Goal: Complete application form

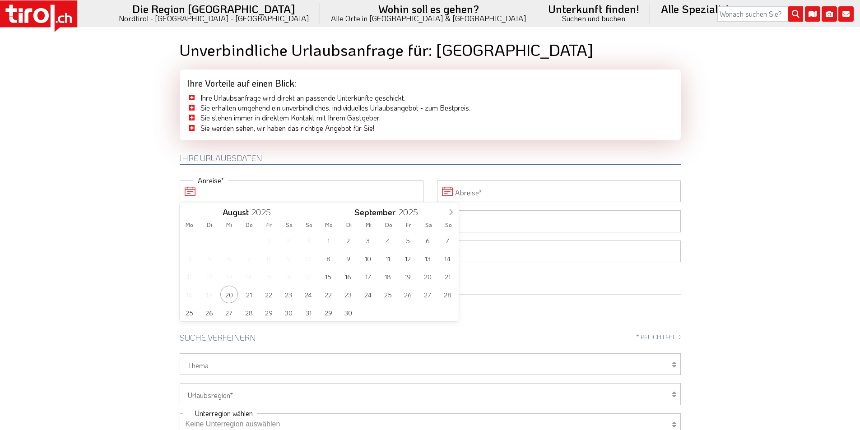
click at [240, 192] on input "Anreise" at bounding box center [302, 191] width 244 height 22
click at [227, 295] on span "20" at bounding box center [229, 295] width 18 height 18
click at [314, 295] on span "24" at bounding box center [309, 295] width 18 height 18
type input "20-08-2025"
type input "24-08-2025"
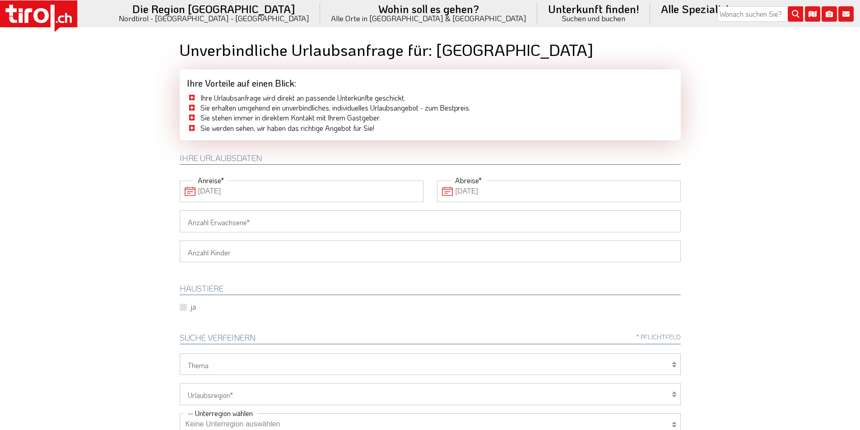
drag, startPoint x: 237, startPoint y: 224, endPoint x: 230, endPoint y: 224, distance: 6.8
click at [234, 224] on input "Anzahl Erwachsene" at bounding box center [430, 221] width 501 height 22
type input "2"
click at [109, 209] on body ".st0{fill:#FFFFFF}.st1{fill:#E31017} Die Region Tirol Nordtirol - Südtirol - Os…" at bounding box center [430, 215] width 860 height 430
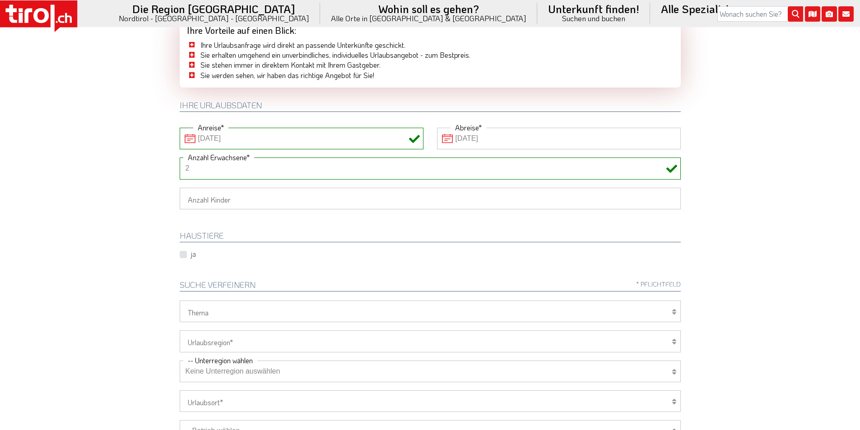
scroll to position [180, 0]
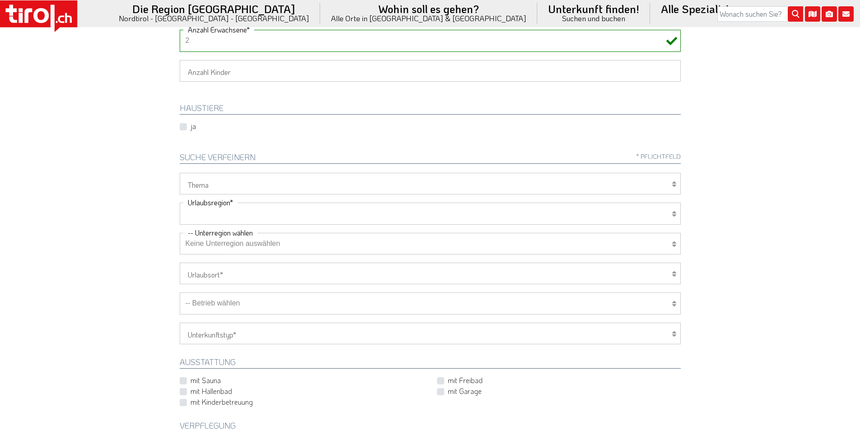
click at [223, 212] on select "Tirol/Nordtirol Osttirol Südtirol Tirols Nachbarn" at bounding box center [430, 214] width 501 height 22
select select "7272"
click at [180, 203] on select "Tirol/Nordtirol Osttirol Südtirol Tirols Nachbarn" at bounding box center [430, 214] width 501 height 22
click at [215, 242] on select "Keine Unterregion auswählen Achensee Alpbachtal & Tiroler Seenland Arlberg Feri…" at bounding box center [430, 244] width 501 height 22
select select "7322"
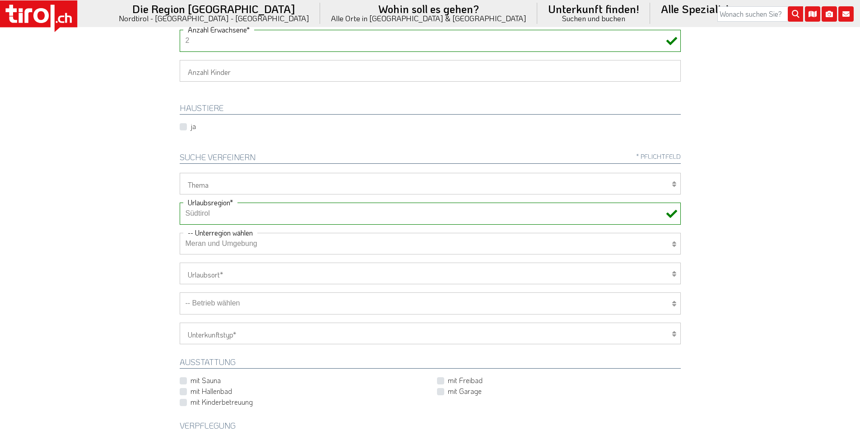
click at [180, 233] on select "Keine Unterregion auswählen Achensee Alpbachtal & Tiroler Seenland Arlberg Feri…" at bounding box center [430, 244] width 501 height 22
click at [110, 146] on body ".st0{fill:#FFFFFF}.st1{fill:#E31017} Die Region Tirol Nordtirol - Südtirol - Os…" at bounding box center [430, 35] width 860 height 430
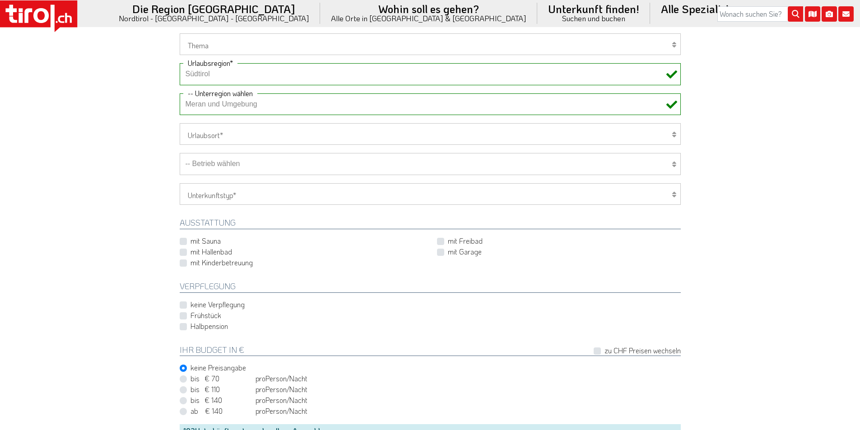
scroll to position [587, 0]
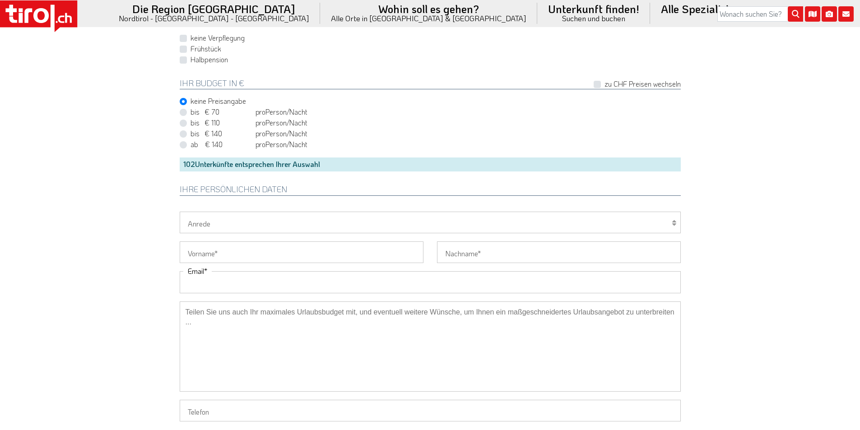
click at [245, 286] on input "Email" at bounding box center [430, 282] width 501 height 22
paste input "ganifkathrin@gmail.com"
type input "ganifkathrin@gmail.com"
click at [200, 224] on select "Herr Frau Familie" at bounding box center [430, 223] width 501 height 22
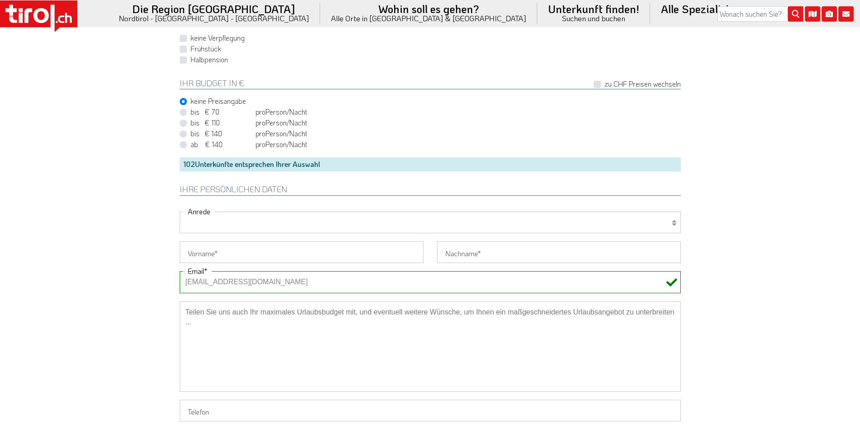
select select "Frau"
click at [180, 212] on select "Herr Frau Familie" at bounding box center [430, 223] width 501 height 22
click at [199, 255] on input "Vorname" at bounding box center [302, 252] width 244 height 22
paste input "Kathrin - Ganif"
click at [219, 250] on input "Kathrin - Ganif" at bounding box center [302, 252] width 244 height 22
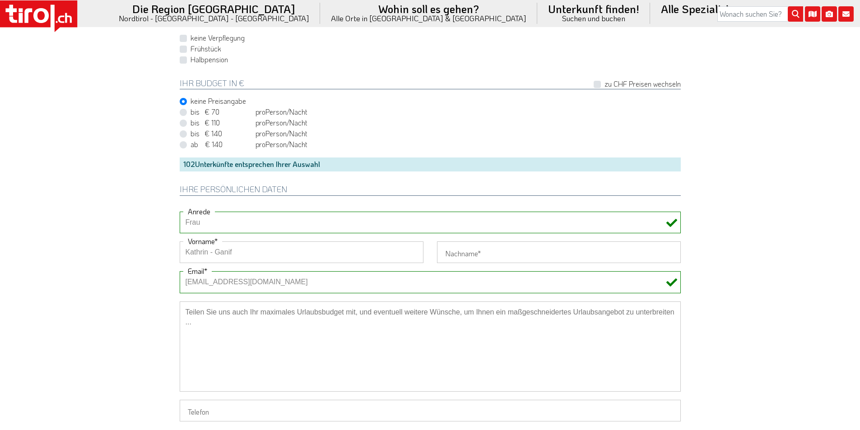
click at [219, 250] on input "Kathrin - Ganif" at bounding box center [302, 252] width 244 height 22
type input "Kathrin -"
type input "Ganif"
click at [324, 254] on input "Kathrin -" at bounding box center [302, 252] width 244 height 22
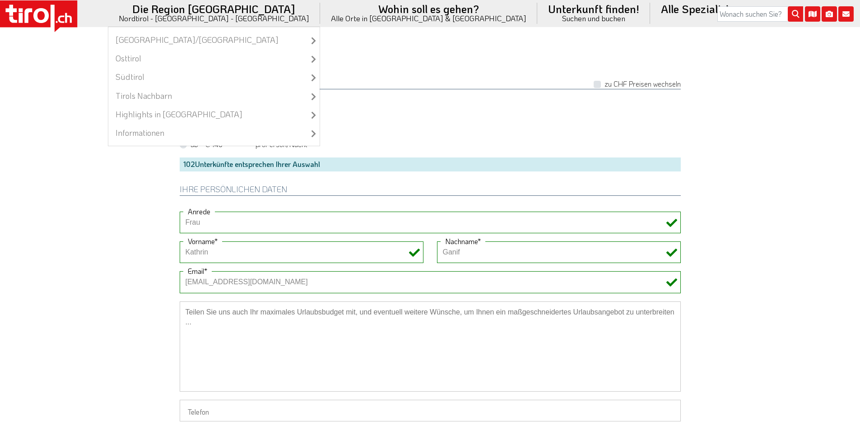
type input "Kathrin"
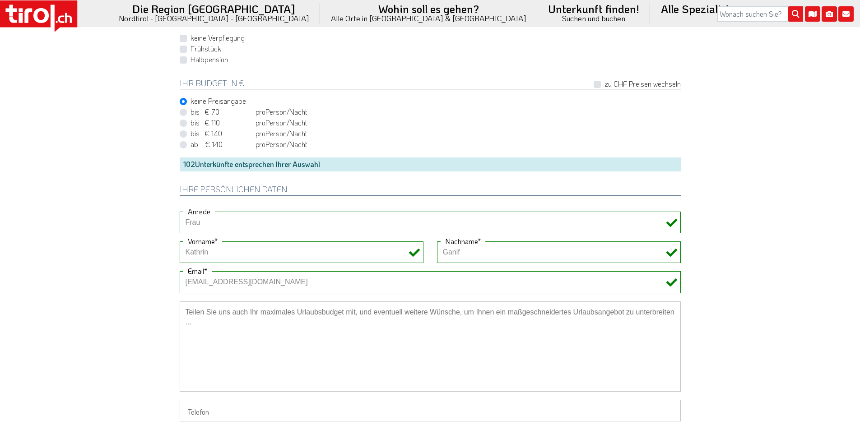
click at [205, 410] on input "Telefon" at bounding box center [430, 411] width 501 height 22
paste input "+4917675072945"
type input "+4917675072945"
drag, startPoint x: 143, startPoint y: 367, endPoint x: 161, endPoint y: 361, distance: 19.4
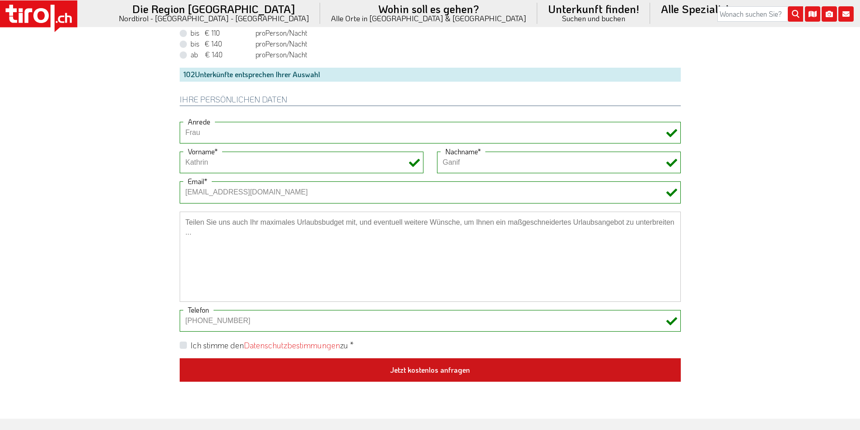
scroll to position [677, 0]
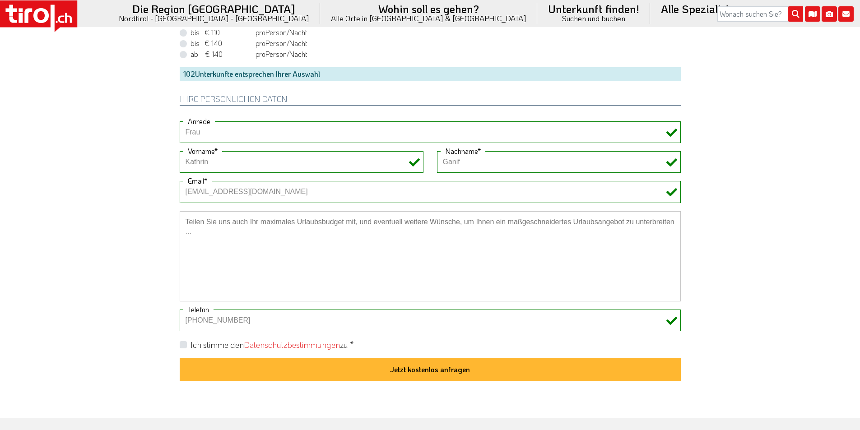
click at [190, 347] on label "Ich stimme den Datenschutzbestimmungen zu *" at bounding box center [271, 344] width 163 height 11
click at [184, 347] on input "Ich stimme den Datenschutzbestimmungen zu *" at bounding box center [431, 345] width 501 height 6
checkbox input "true"
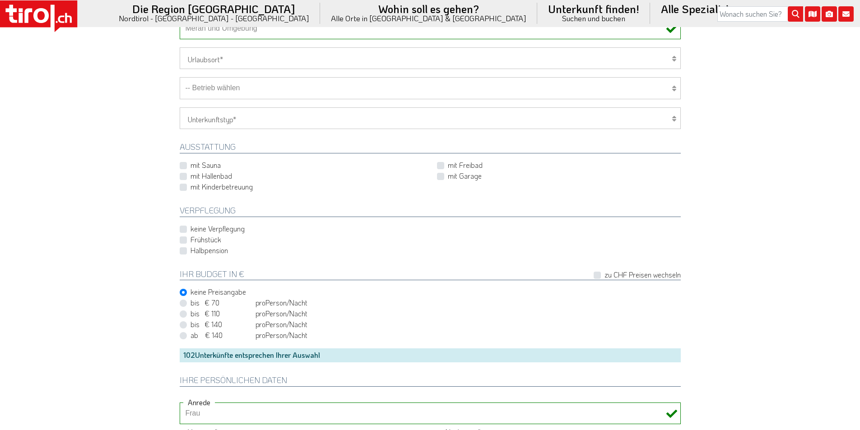
scroll to position [271, 0]
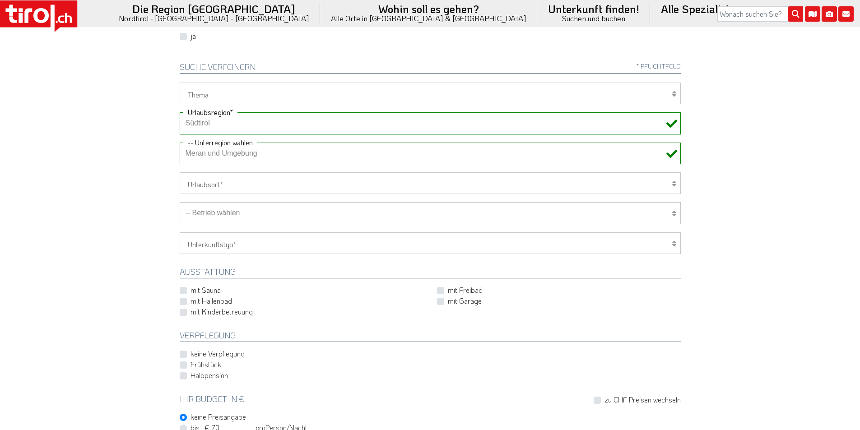
click at [259, 217] on select "-- Betrieb wählen ABINEA Dolomiti Romantic SPA Hotel Aktivhotel Waldhof - Oetz …" at bounding box center [430, 213] width 501 height 22
click at [180, 202] on select "-- Betrieb wählen ABINEA Dolomiti Romantic SPA Hotel Aktivhotel Waldhof - Oetz …" at bounding box center [430, 213] width 501 height 22
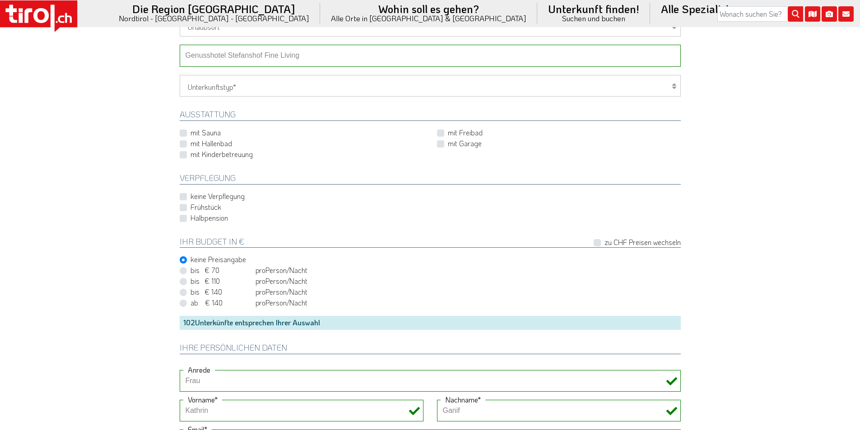
scroll to position [632, 0]
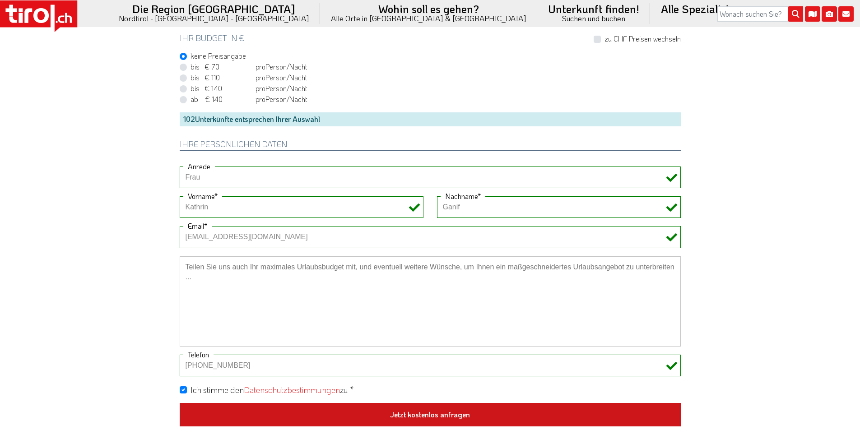
click at [424, 416] on button "Jetzt kostenlos anfragen" at bounding box center [430, 414] width 501 height 23
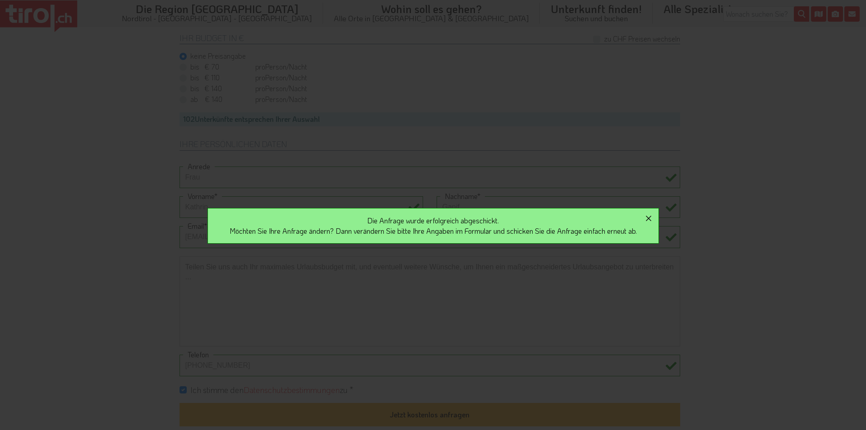
click at [651, 218] on icon "button" at bounding box center [648, 218] width 11 height 11
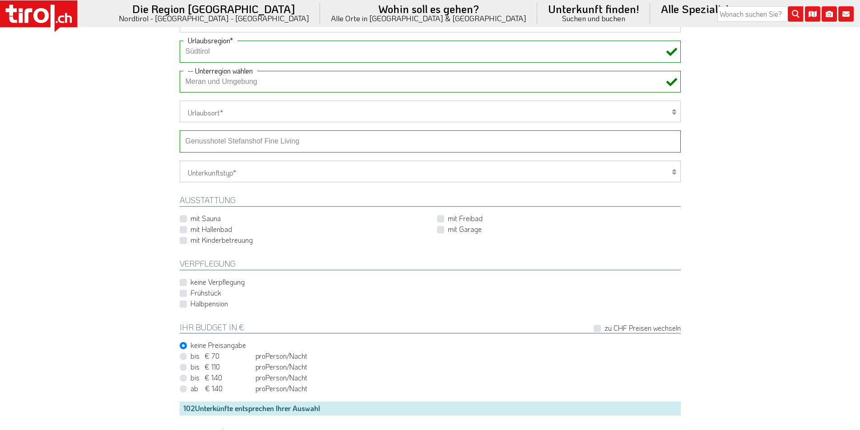
scroll to position [271, 0]
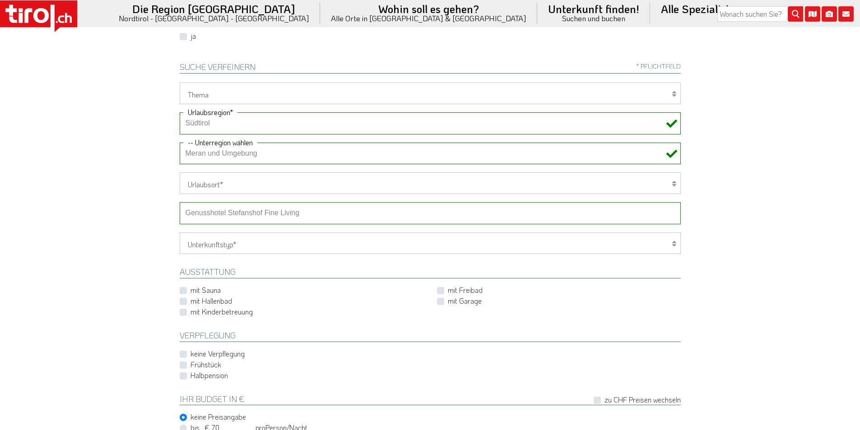
click at [257, 214] on select "-- Betrieb wählen ABINEA Dolomiti Romantic SPA Hotel Aktivhotel Waldhof - Oetz …" at bounding box center [430, 213] width 501 height 22
click at [180, 202] on select "-- Betrieb wählen ABINEA Dolomiti Romantic SPA Hotel Aktivhotel Waldhof - Oetz …" at bounding box center [430, 213] width 501 height 22
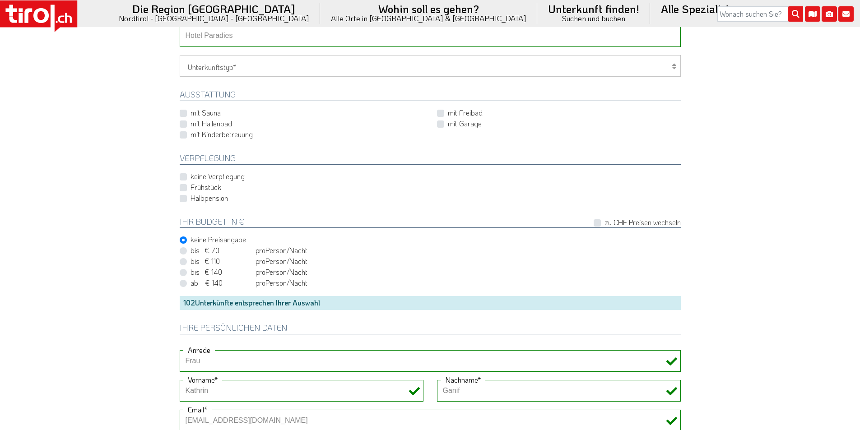
scroll to position [632, 0]
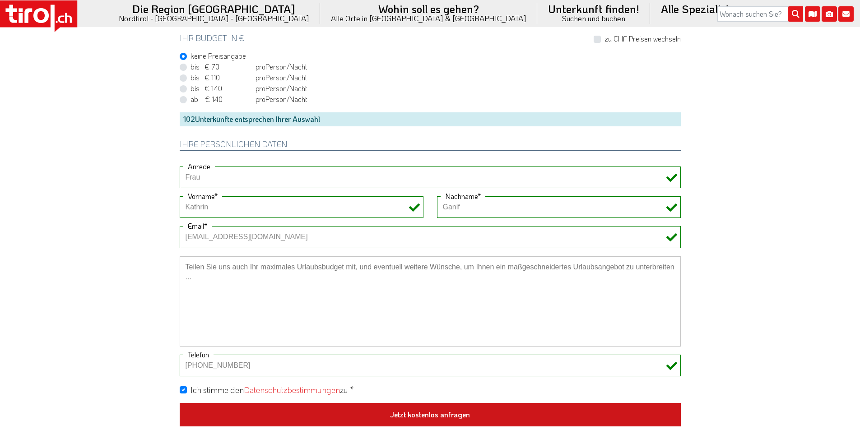
click at [447, 414] on button "Jetzt kostenlos anfragen" at bounding box center [430, 414] width 501 height 23
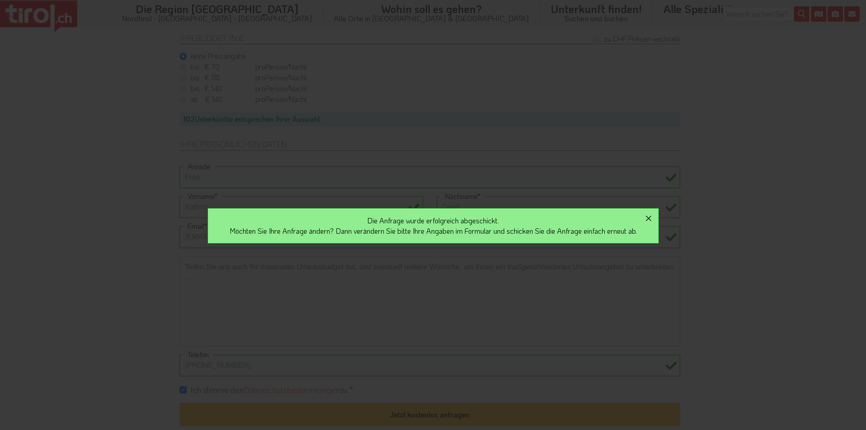
click at [653, 214] on icon "button" at bounding box center [648, 218] width 11 height 11
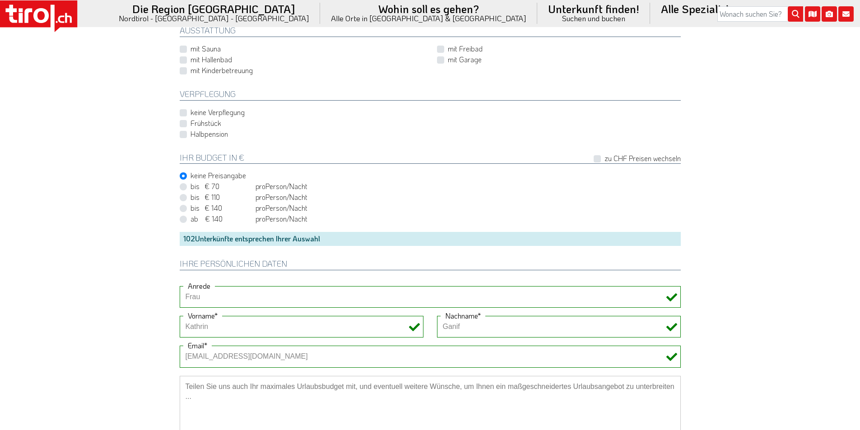
scroll to position [406, 0]
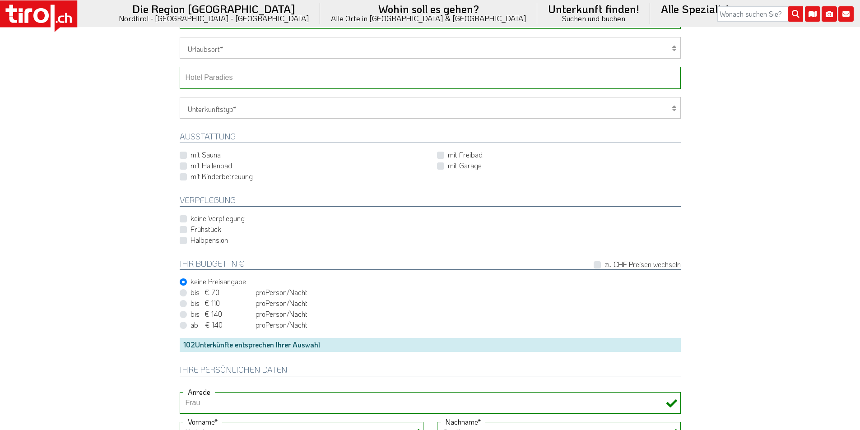
click at [256, 78] on select "-- Betrieb wählen ABINEA Dolomiti Romantic SPA Hotel Aktivhotel Waldhof - Oetz …" at bounding box center [430, 78] width 501 height 22
select select "13935"
click at [180, 67] on select "-- Betrieb wählen ABINEA Dolomiti Romantic SPA Hotel Aktivhotel Waldhof - Oetz …" at bounding box center [430, 78] width 501 height 22
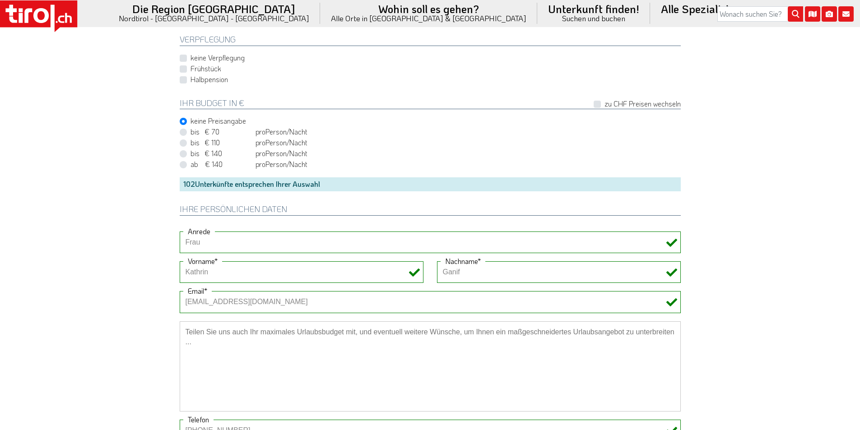
scroll to position [722, 0]
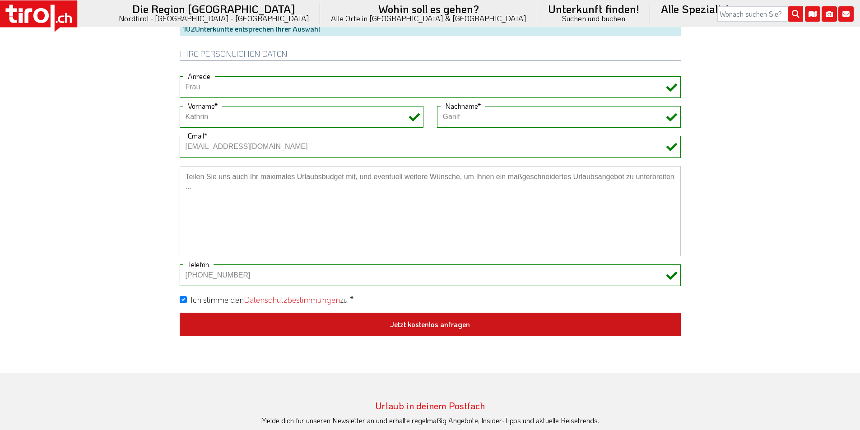
click at [410, 324] on button "Jetzt kostenlos anfragen" at bounding box center [430, 324] width 501 height 23
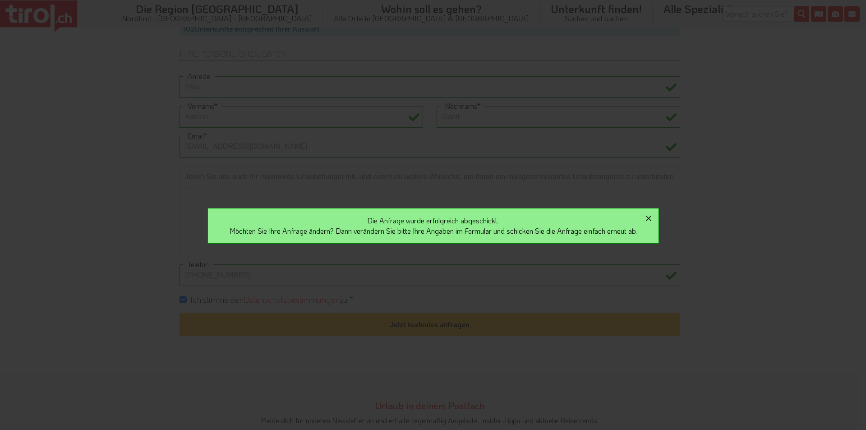
click at [652, 215] on icon "button" at bounding box center [648, 218] width 11 height 11
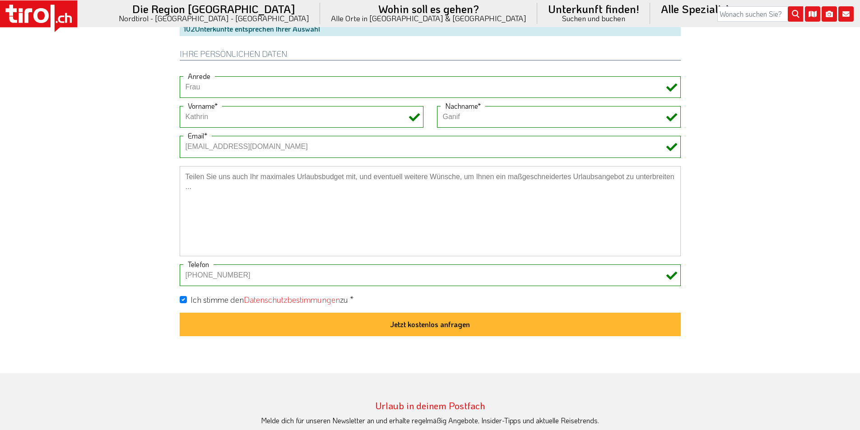
click at [49, 14] on icon at bounding box center [38, 16] width 77 height 32
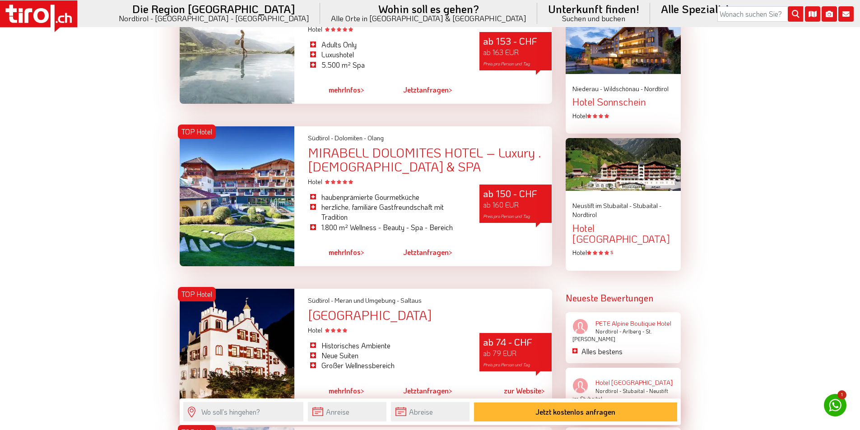
scroll to position [1354, 0]
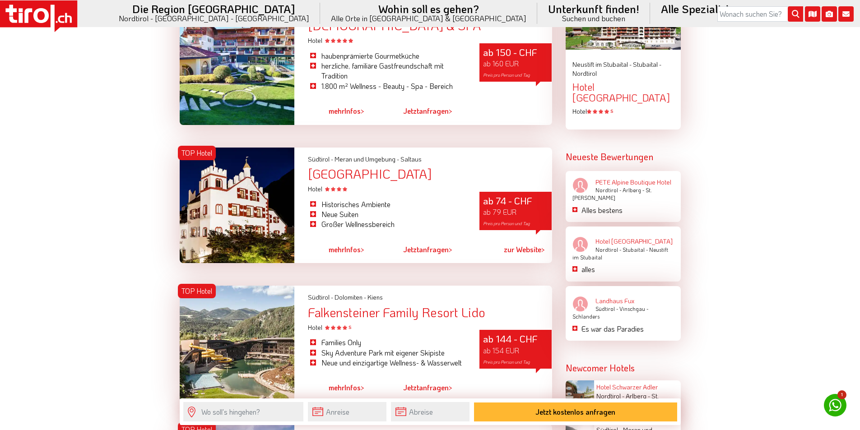
click at [50, 11] on icon at bounding box center [38, 16] width 77 height 32
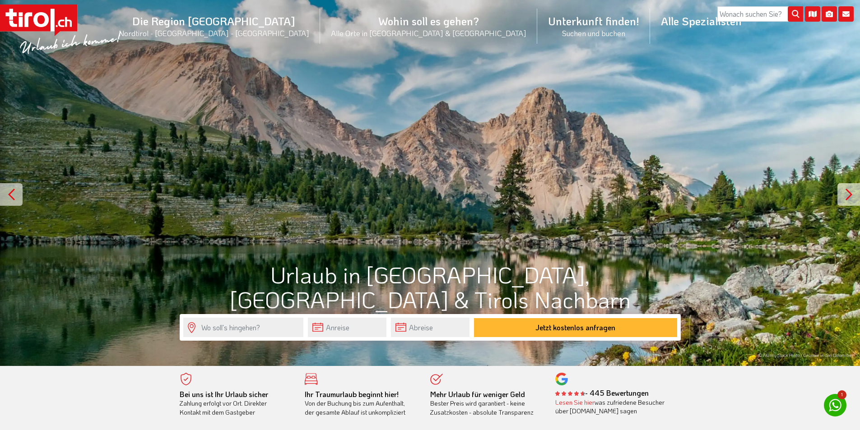
click at [52, 19] on rect at bounding box center [38, 18] width 77 height 27
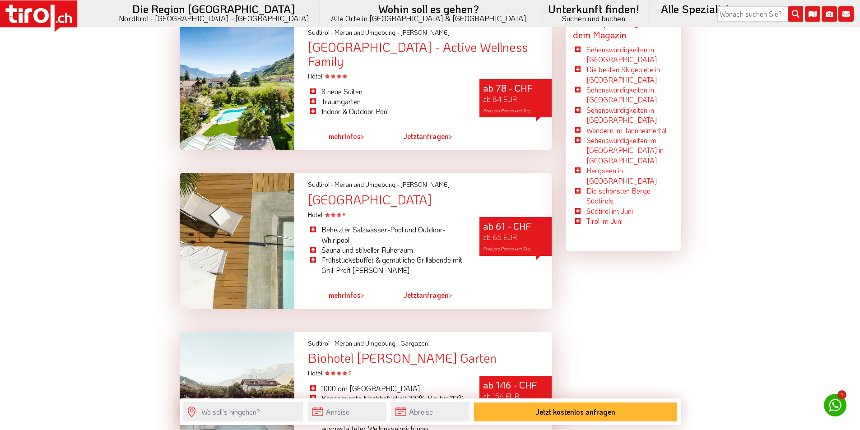
scroll to position [2572, 0]
